Goal: Information Seeking & Learning: Learn about a topic

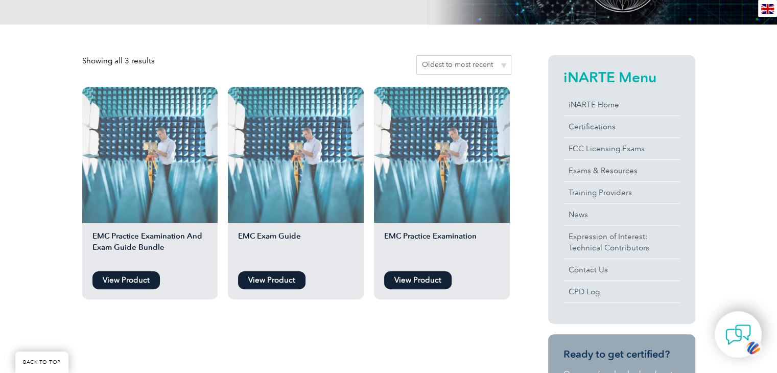
scroll to position [209, 0]
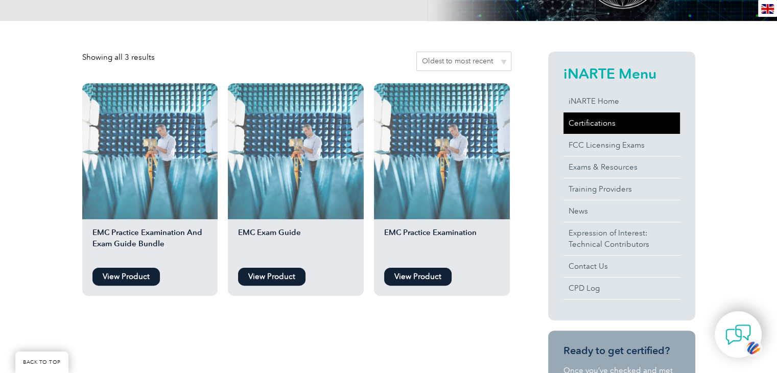
click at [588, 124] on link "Certifications" at bounding box center [622, 122] width 117 height 21
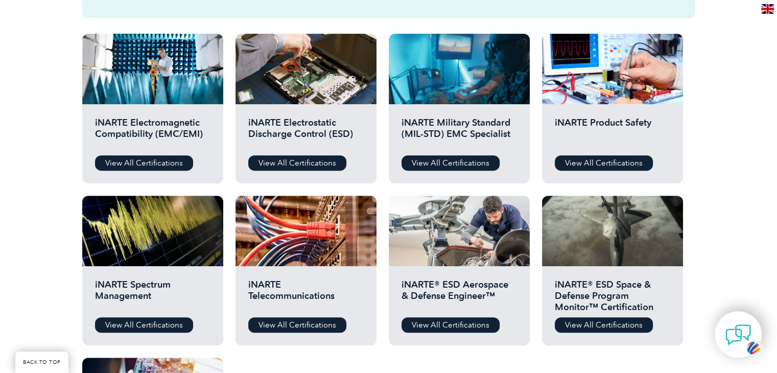
scroll to position [356, 0]
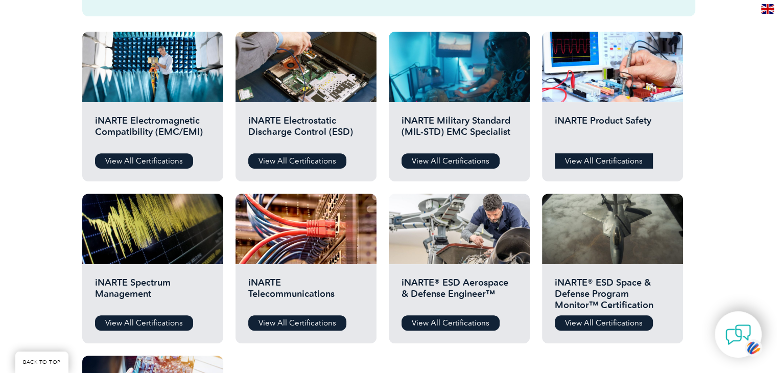
click at [634, 160] on link "View All Certifications" at bounding box center [604, 160] width 98 height 15
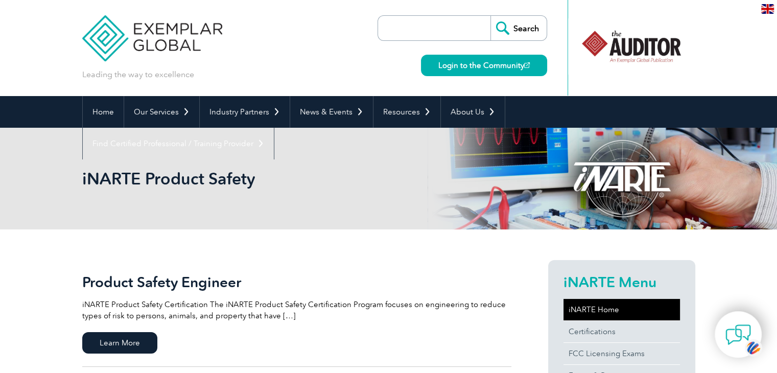
click at [589, 312] on link "iNARTE Home" at bounding box center [622, 309] width 117 height 21
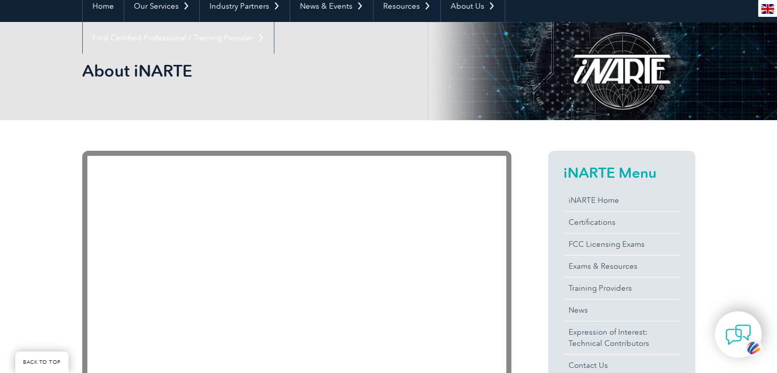
scroll to position [112, 0]
